Goal: Task Accomplishment & Management: Use online tool/utility

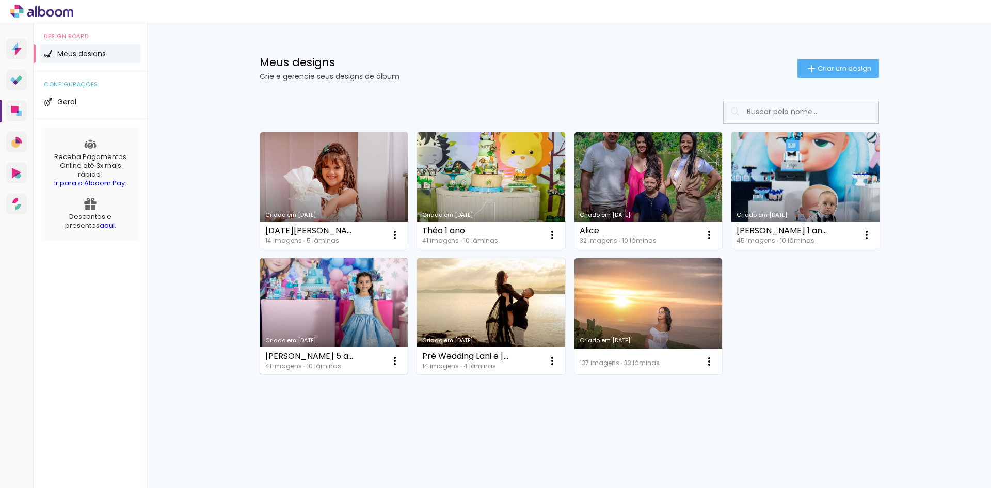
click at [345, 302] on link "Criado em [DATE]" at bounding box center [334, 316] width 148 height 117
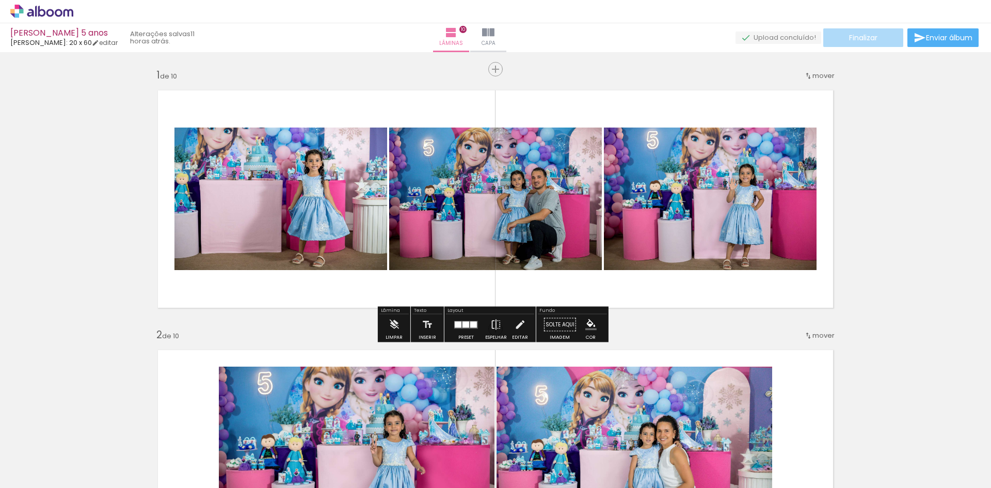
click at [865, 35] on span "Finalizar" at bounding box center [863, 37] width 28 height 7
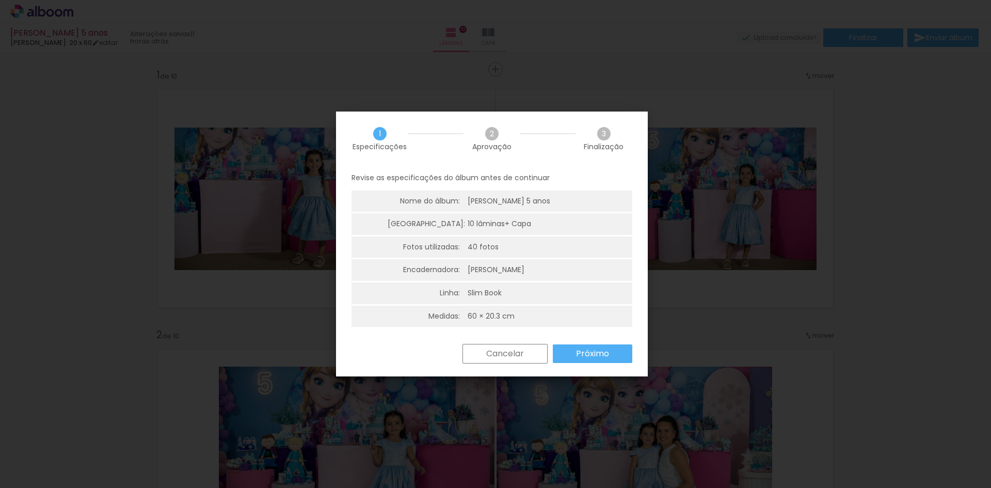
click at [580, 347] on paper-button "Próximo" at bounding box center [592, 353] width 79 height 19
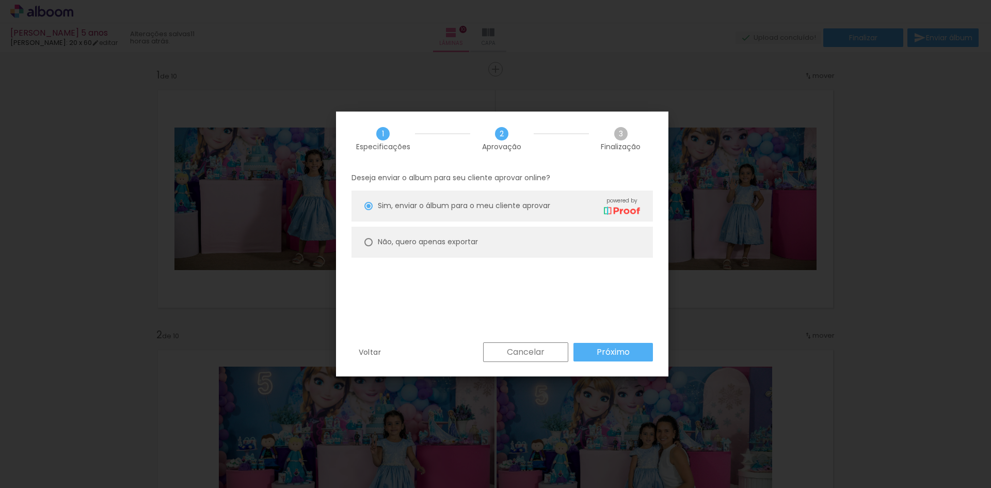
click at [374, 238] on paper-radio-button "Não, quero apenas exportar" at bounding box center [501, 242] width 301 height 31
type paper-radio-button "on"
click at [0, 0] on slot "Próximo" at bounding box center [0, 0] width 0 height 0
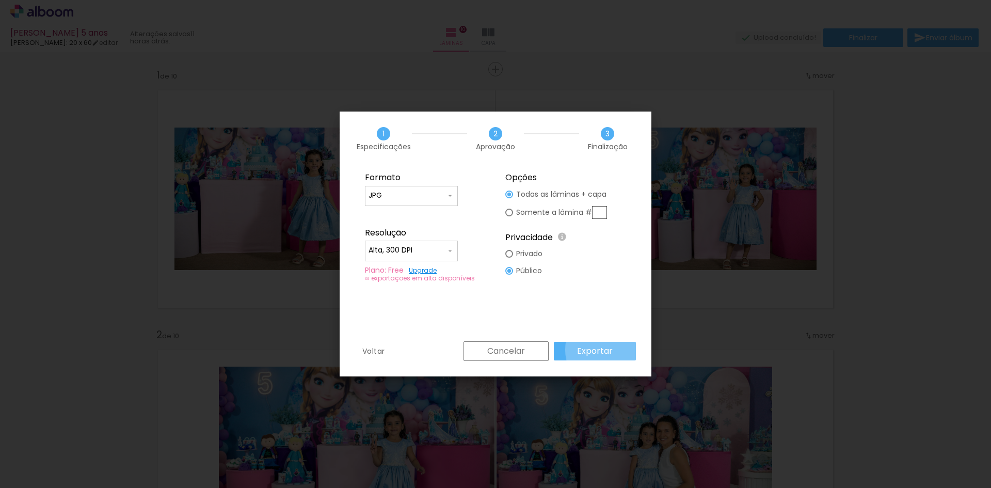
click at [615, 349] on paper-button "Exportar" at bounding box center [595, 351] width 82 height 19
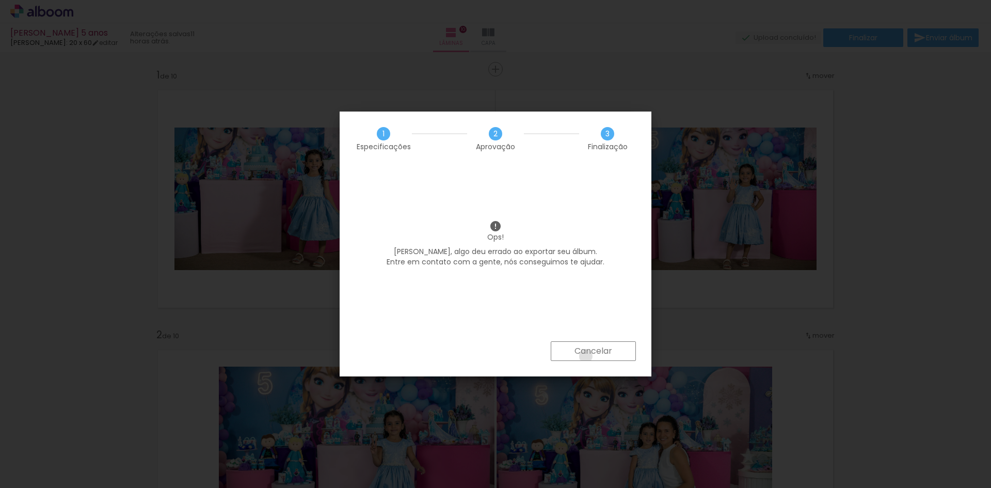
click at [0, 0] on slot "Cancelar" at bounding box center [0, 0] width 0 height 0
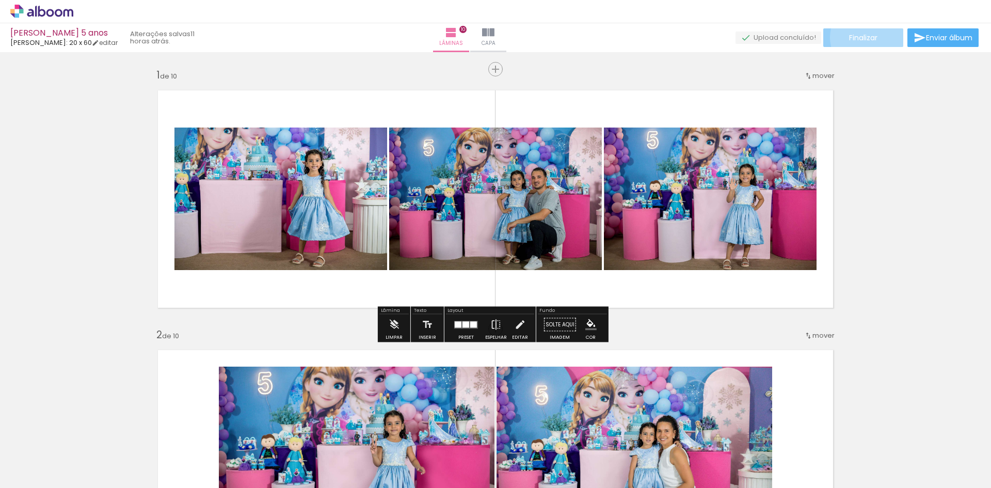
click at [868, 37] on span "Finalizar" at bounding box center [863, 37] width 28 height 7
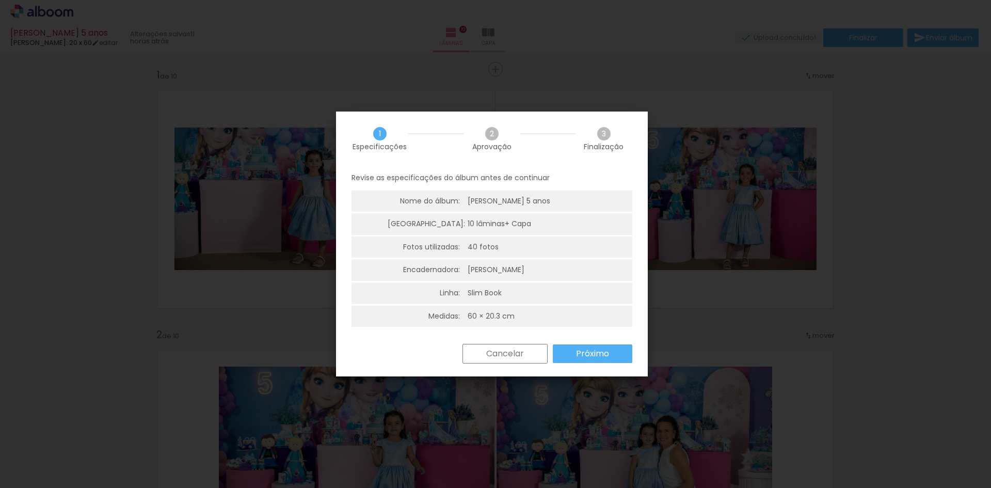
click at [569, 354] on paper-button "Próximo" at bounding box center [592, 353] width 79 height 19
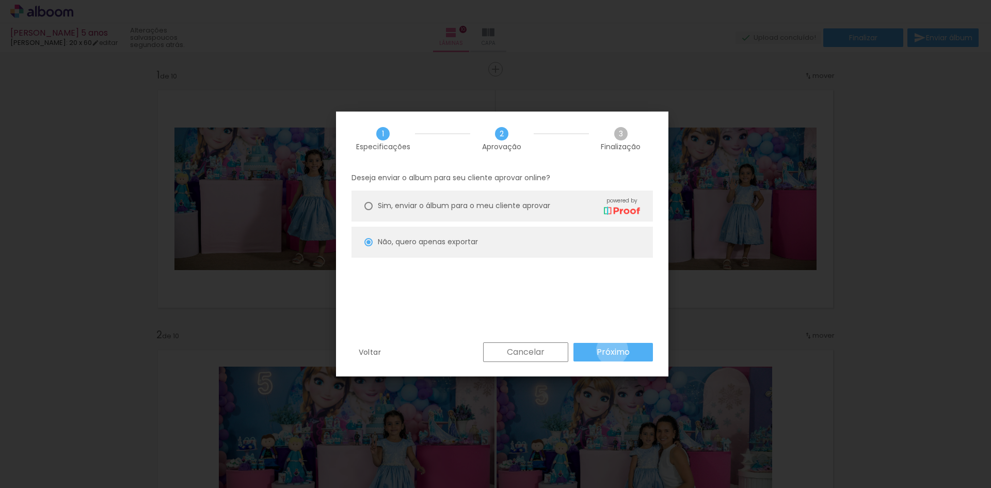
click at [0, 0] on slot "Próximo" at bounding box center [0, 0] width 0 height 0
type input "Alta, 300 DPI"
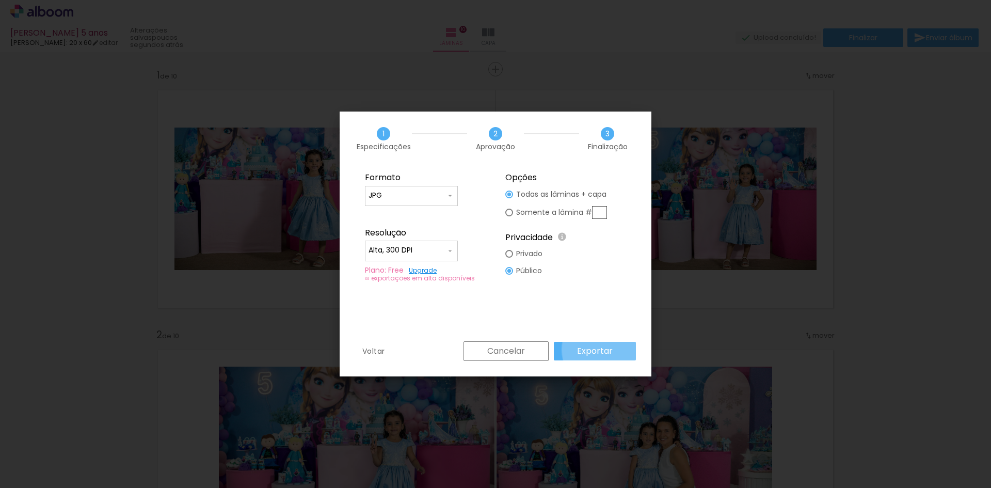
click at [0, 0] on slot "Exportar" at bounding box center [0, 0] width 0 height 0
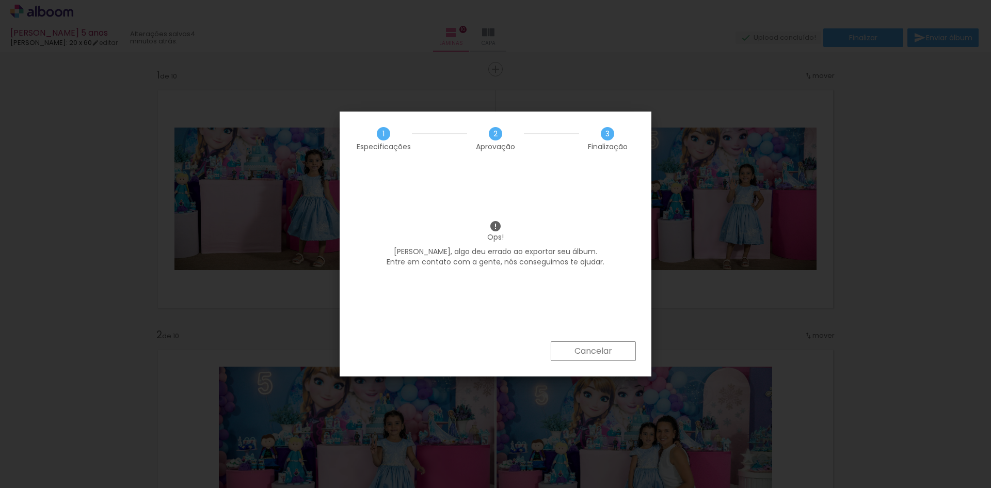
click at [0, 0] on slot "Cancelar" at bounding box center [0, 0] width 0 height 0
